Goal: Information Seeking & Learning: Learn about a topic

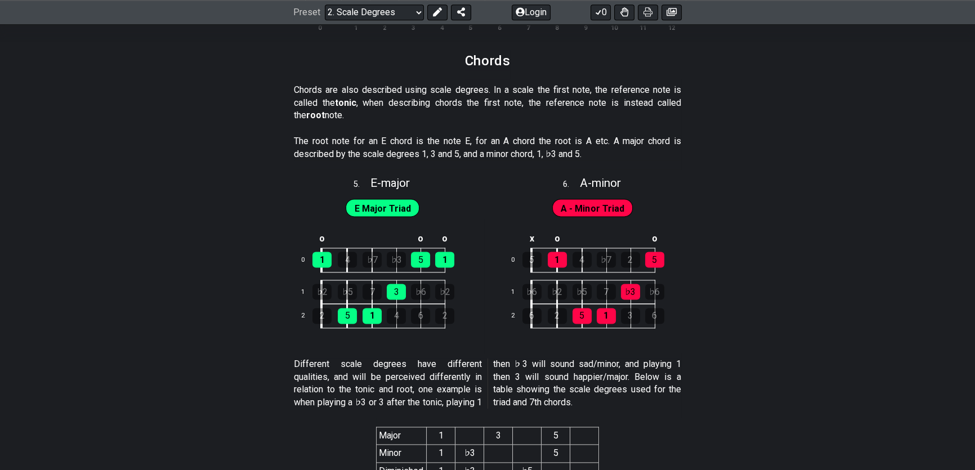
scroll to position [1843, 0]
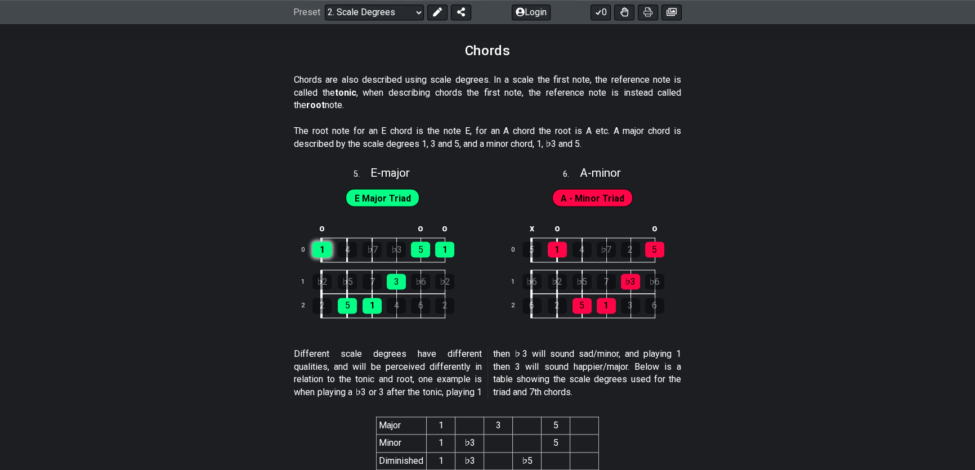
click at [330, 247] on div "1" at bounding box center [322, 250] width 19 height 16
click at [327, 247] on div "1" at bounding box center [322, 250] width 19 height 16
click at [416, 244] on div "5" at bounding box center [420, 250] width 19 height 16
click at [439, 245] on div "1" at bounding box center [444, 250] width 19 height 16
drag, startPoint x: 392, startPoint y: 276, endPoint x: 375, endPoint y: 292, distance: 23.1
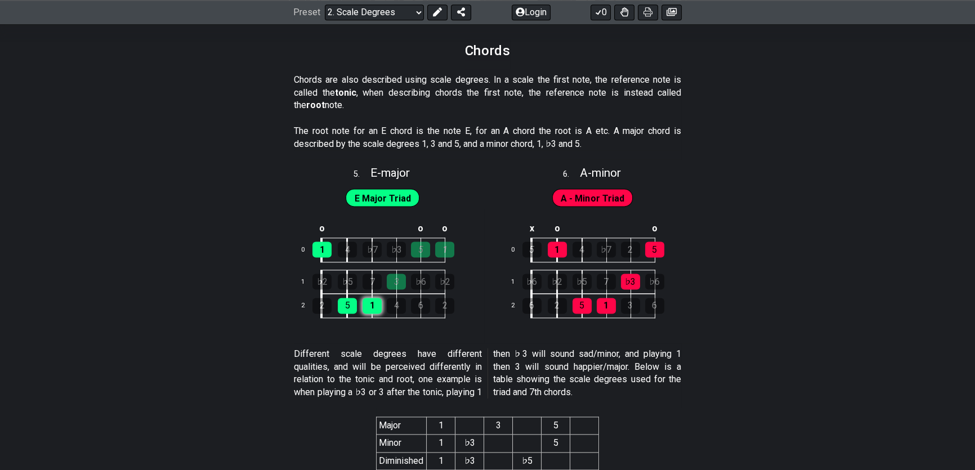
click at [391, 277] on div "3" at bounding box center [396, 282] width 19 height 16
click at [368, 304] on div "1" at bounding box center [372, 306] width 19 height 16
click at [357, 302] on td "5" at bounding box center [359, 306] width 25 height 24
click at [354, 300] on div "5" at bounding box center [347, 306] width 19 height 16
click at [385, 189] on div "E Major Triad" at bounding box center [383, 198] width 74 height 18
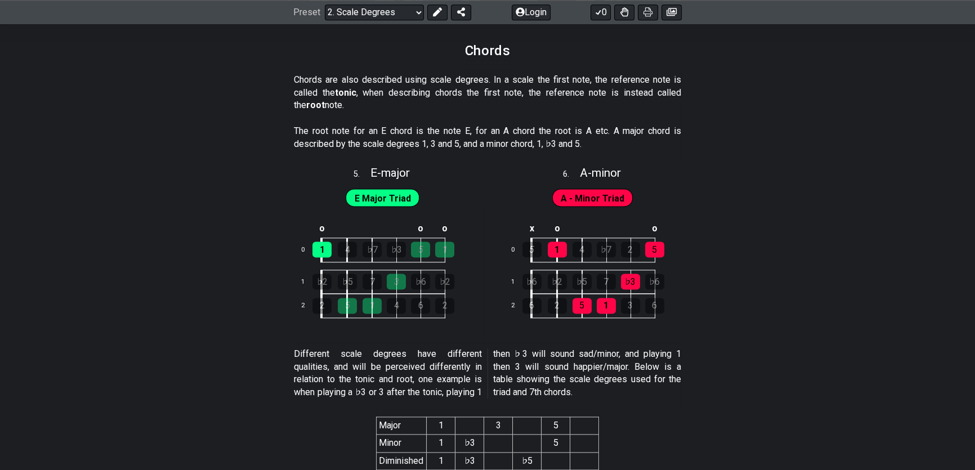
drag, startPoint x: 385, startPoint y: 186, endPoint x: 384, endPoint y: 192, distance: 6.4
click at [385, 190] on span "E Major Triad" at bounding box center [383, 198] width 56 height 16
drag, startPoint x: 383, startPoint y: 194, endPoint x: 373, endPoint y: 204, distance: 14.7
click at [382, 195] on span "E Major Triad" at bounding box center [383, 198] width 56 height 16
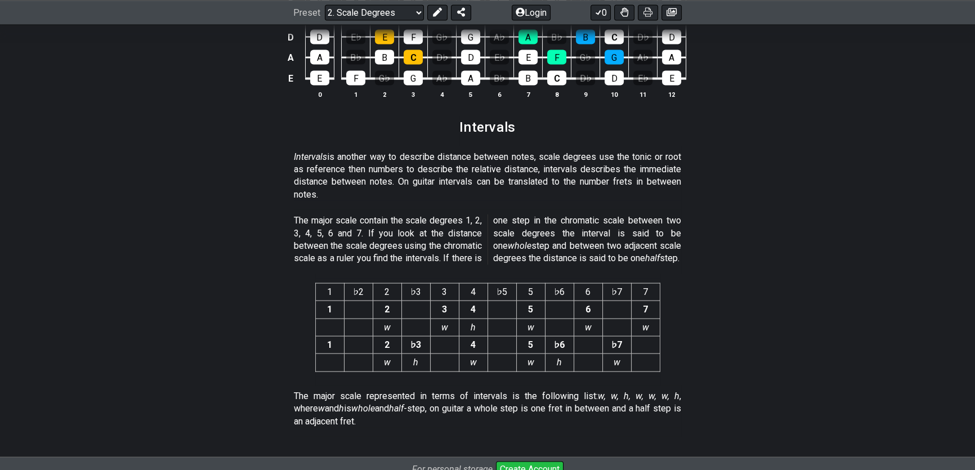
scroll to position [2918, 0]
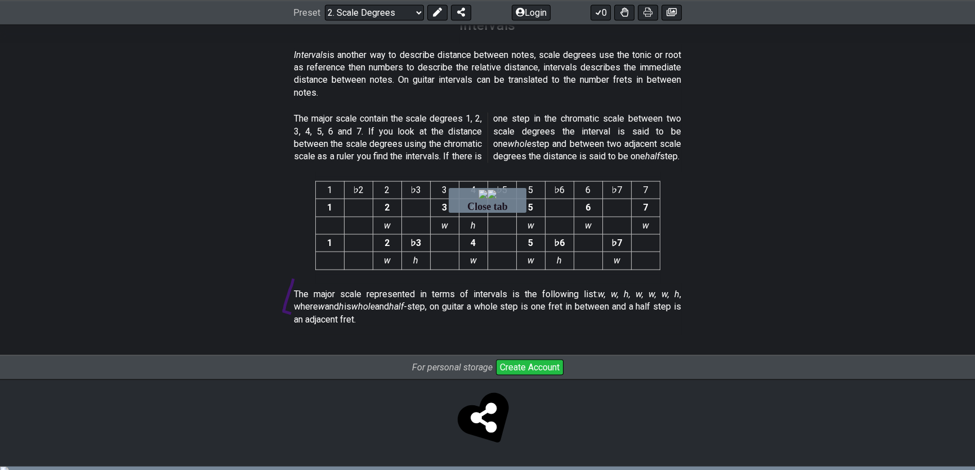
drag, startPoint x: 294, startPoint y: 276, endPoint x: 331, endPoint y: 313, distance: 52.6
